Goal: Find specific page/section: Locate item on page

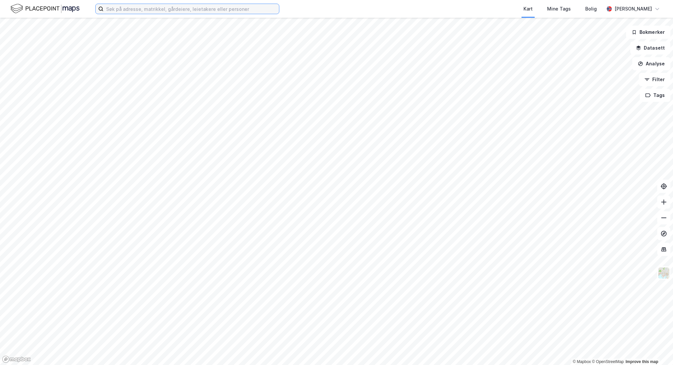
click at [140, 9] on input at bounding box center [192, 9] width 176 height 10
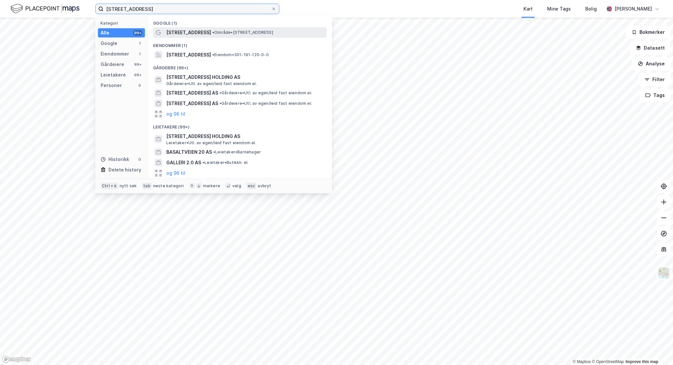
type input "[STREET_ADDRESS]"
click at [189, 30] on span "[STREET_ADDRESS]" at bounding box center [188, 33] width 45 height 8
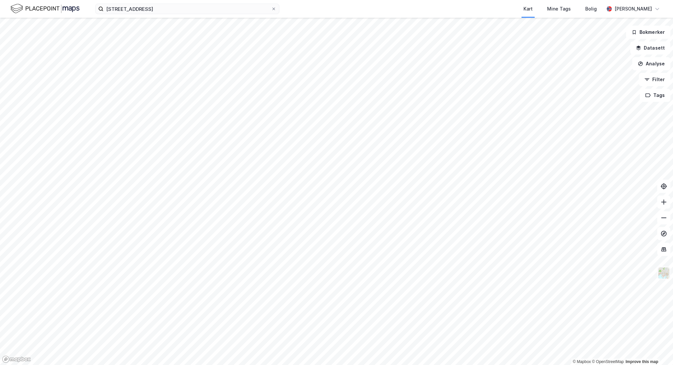
click at [665, 276] on img at bounding box center [664, 273] width 12 height 12
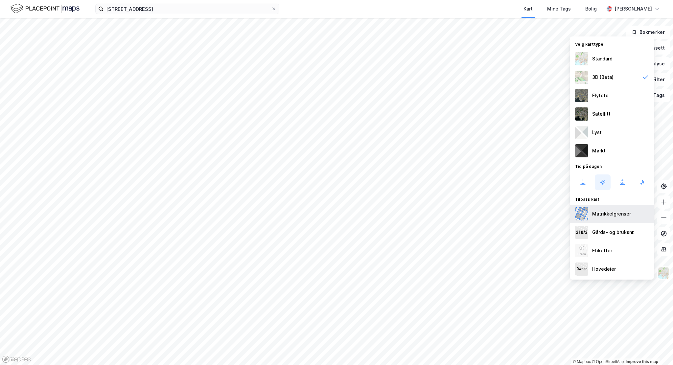
click at [622, 217] on div "Matrikkelgrenser" at bounding box center [611, 214] width 39 height 8
